Goal: Navigation & Orientation: Find specific page/section

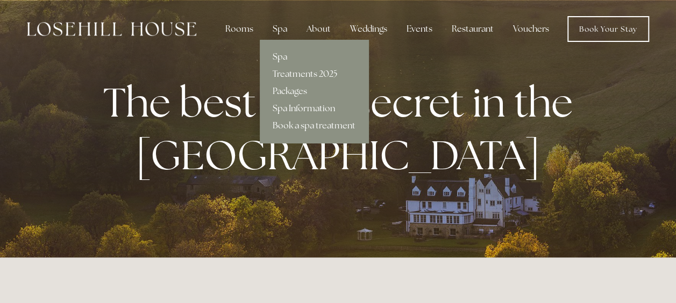
click at [299, 107] on link "Spa Information" at bounding box center [314, 108] width 109 height 17
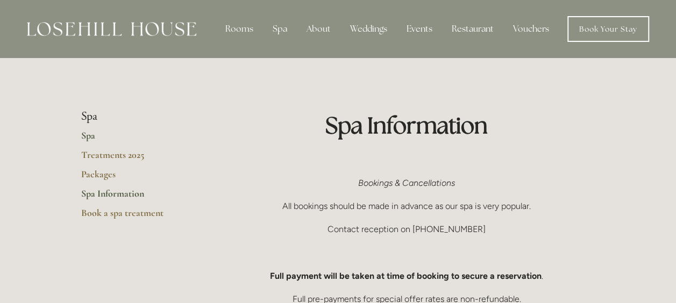
click at [87, 134] on link "Spa" at bounding box center [132, 139] width 103 height 19
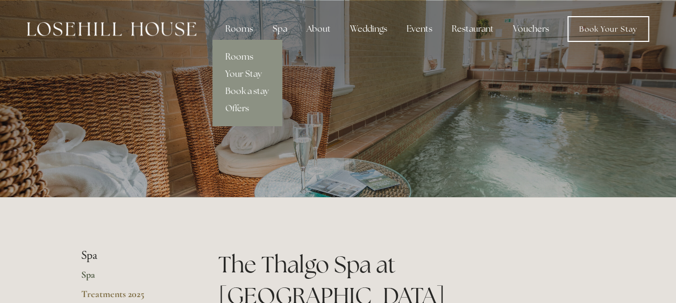
click at [236, 58] on link "Rooms" at bounding box center [246, 56] width 69 height 17
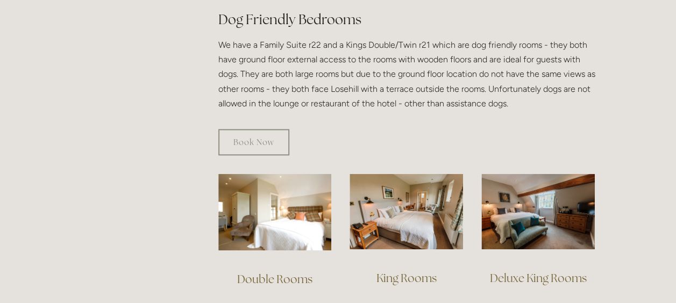
scroll to position [645, 0]
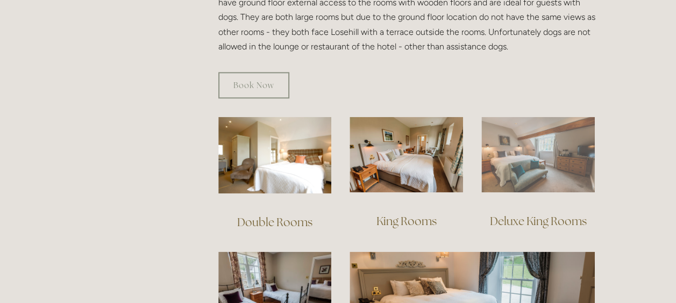
click at [551, 156] on img at bounding box center [537, 155] width 113 height 76
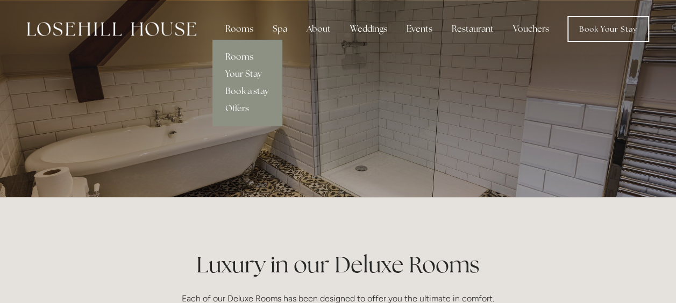
click at [239, 74] on link "Your Stay" at bounding box center [246, 74] width 69 height 17
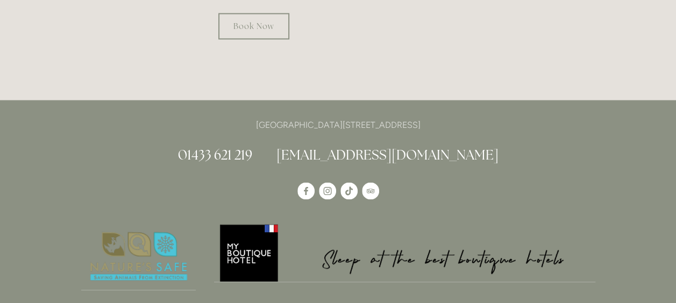
scroll to position [914, 0]
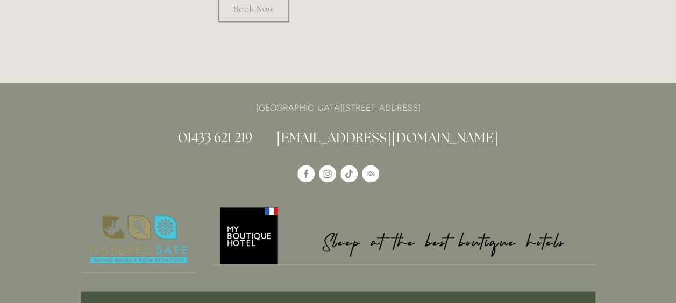
drag, startPoint x: 425, startPoint y: 90, endPoint x: 456, endPoint y: 93, distance: 31.3
click at [456, 100] on p "[GEOGRAPHIC_DATA][STREET_ADDRESS]" at bounding box center [338, 107] width 514 height 15
drag, startPoint x: 456, startPoint y: 93, endPoint x: 442, endPoint y: 96, distance: 14.8
copy p "S33 6AF"
click at [252, 221] on img at bounding box center [404, 235] width 381 height 60
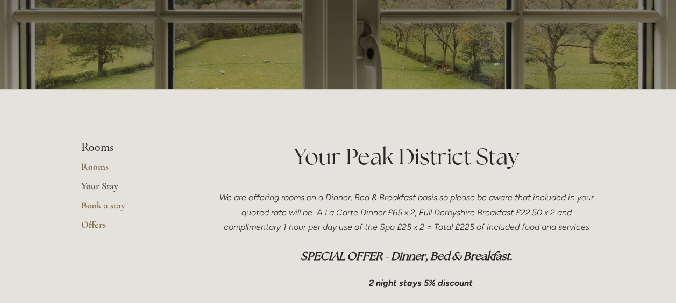
scroll to position [54, 0]
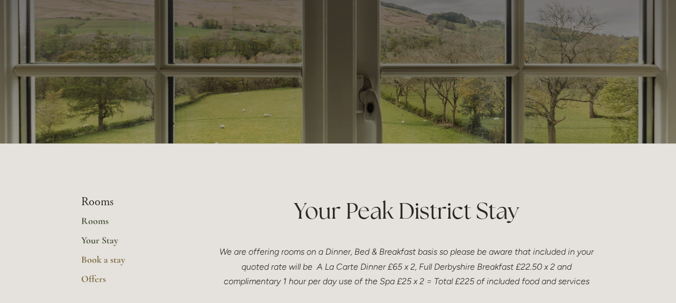
click at [94, 220] on link "Rooms" at bounding box center [132, 224] width 103 height 19
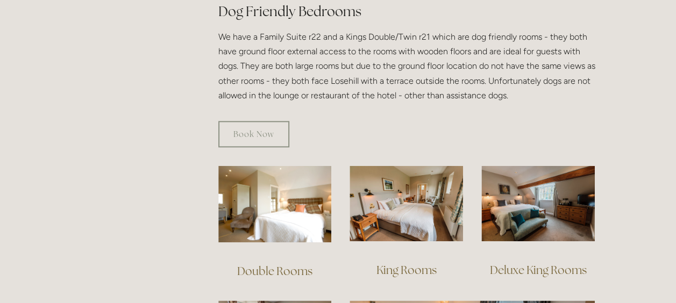
scroll to position [537, 0]
